Goal: Register for event/course

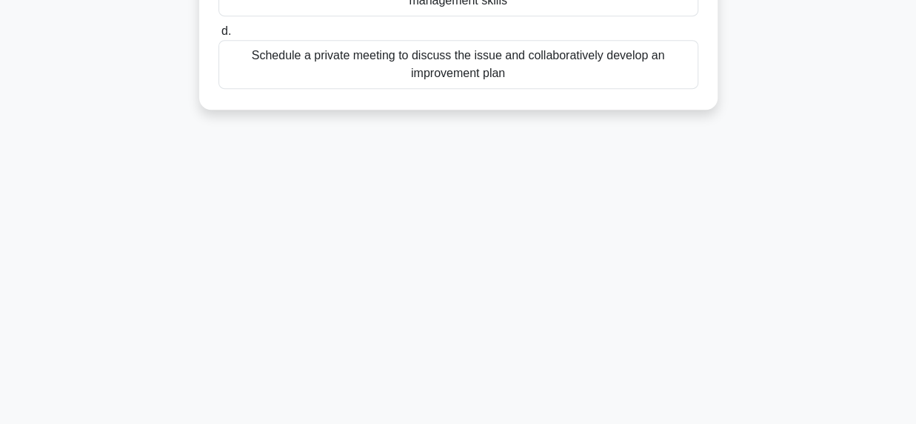
scroll to position [369, 0]
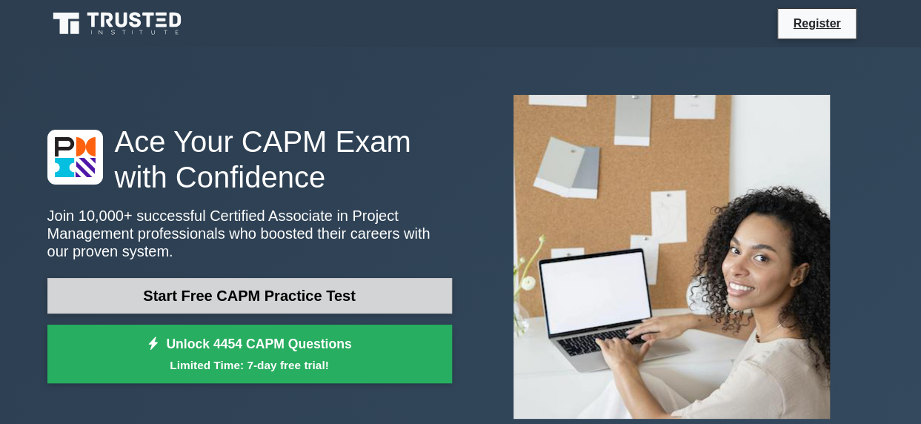
click at [379, 278] on link "Start Free CAPM Practice Test" at bounding box center [249, 296] width 404 height 36
